Goal: Download file/media

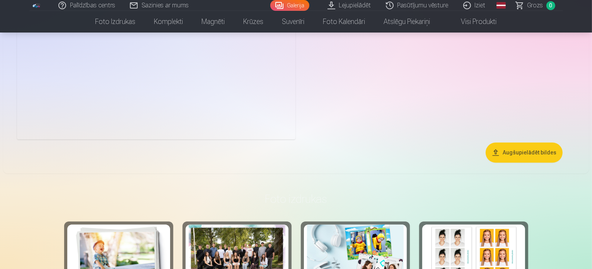
scroll to position [1972, 0]
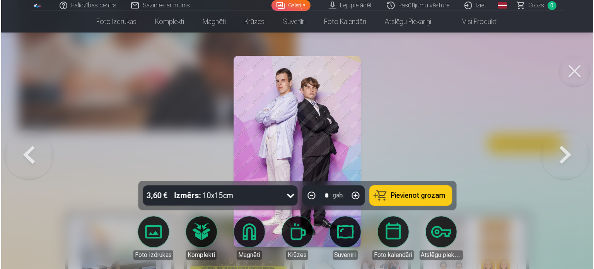
scroll to position [1977, 0]
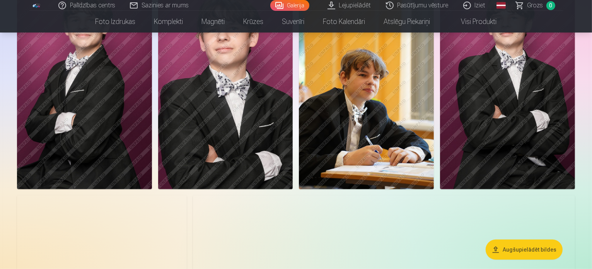
scroll to position [309, 0]
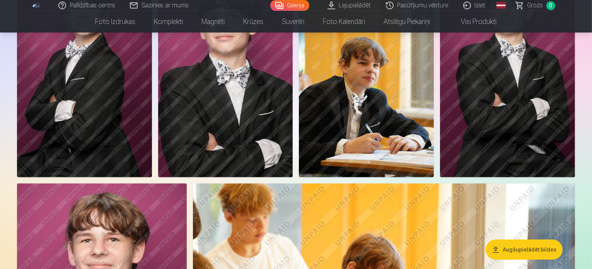
click at [350, 4] on link "Lejupielādēt" at bounding box center [350, 5] width 58 height 11
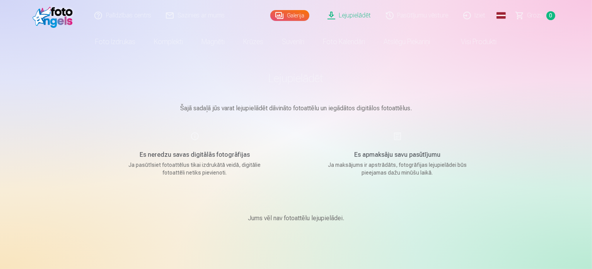
click at [352, 12] on link "Lejupielādēt" at bounding box center [350, 15] width 58 height 31
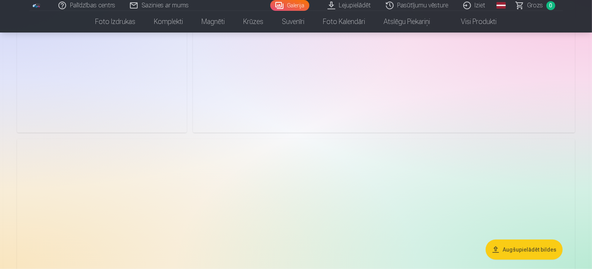
scroll to position [619, 0]
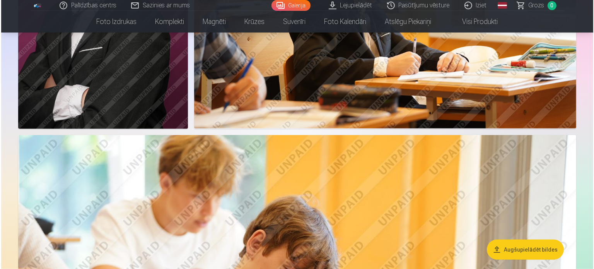
scroll to position [619, 0]
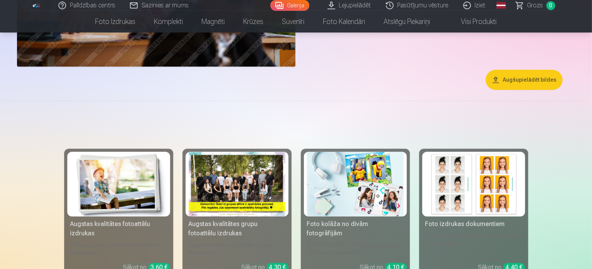
scroll to position [2049, 0]
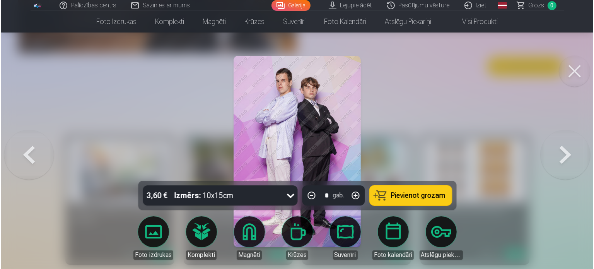
scroll to position [2056, 0]
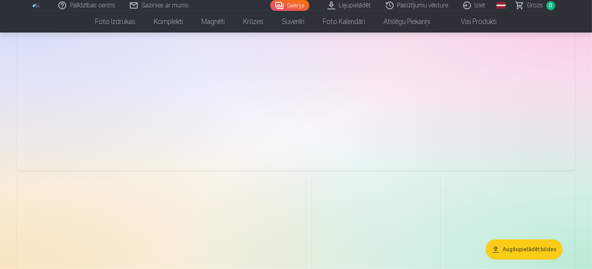
scroll to position [1315, 0]
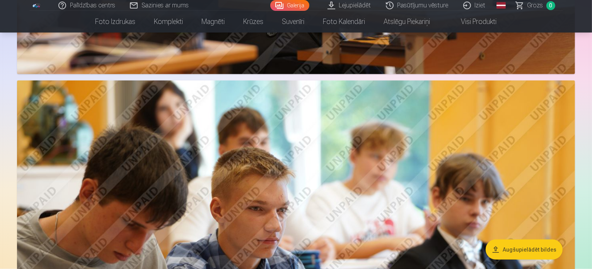
scroll to position [1044, 0]
